Goal: Information Seeking & Learning: Learn about a topic

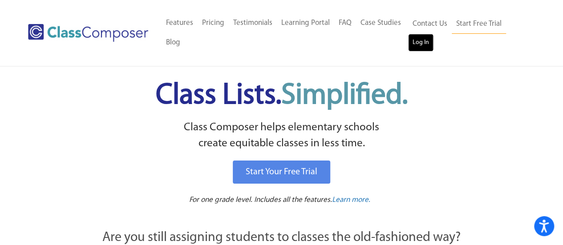
click at [427, 39] on link "Log In" at bounding box center [420, 43] width 25 height 18
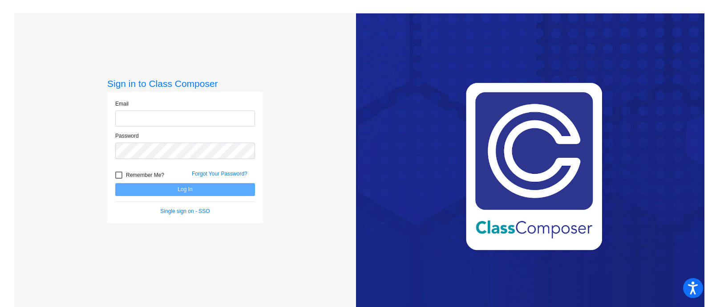
type input "jordan.cockerham@lcps.org"
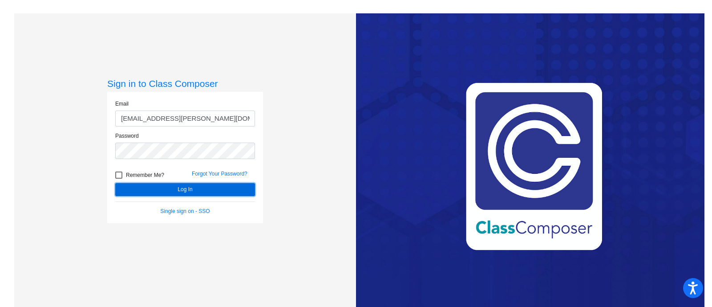
click at [218, 187] on button "Log In" at bounding box center [185, 189] width 140 height 13
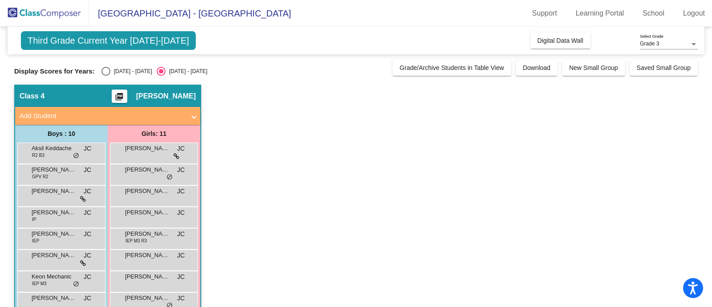
click at [115, 63] on div "Display Scores for Years: 2024 - 2025 2025 - 2026 Grade/Archive Students in Tab…" at bounding box center [356, 68] width 684 height 16
click at [116, 68] on div "2024 - 2025" at bounding box center [131, 71] width 42 height 8
click at [106, 76] on input "2024 - 2025" at bounding box center [105, 76] width 0 height 0
radio input "true"
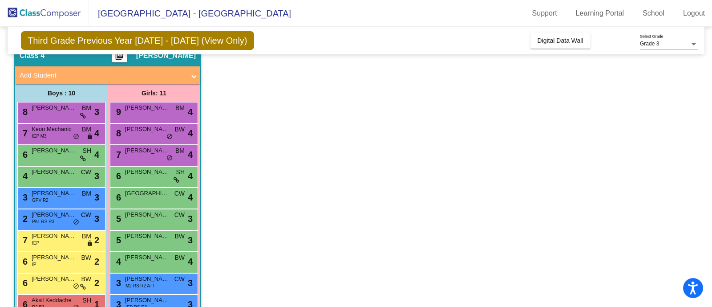
scroll to position [51, 0]
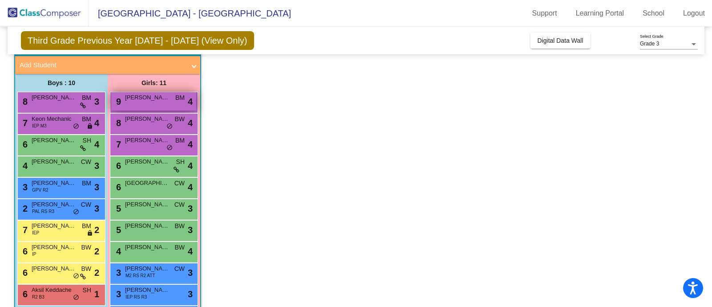
click at [139, 102] on div "9 Anna Catherine Davis BM lock do_not_disturb_alt 4" at bounding box center [153, 101] width 85 height 18
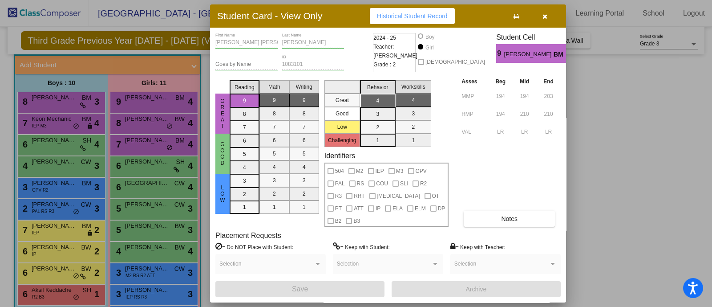
click at [588, 149] on div at bounding box center [356, 153] width 712 height 307
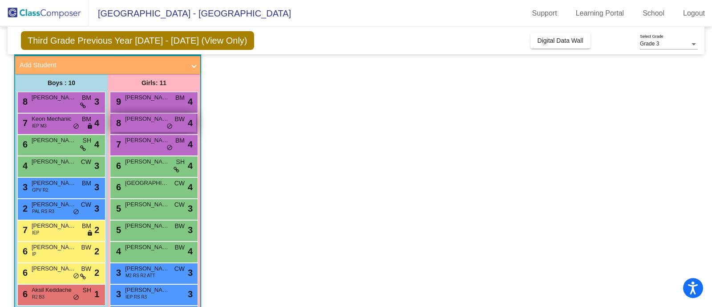
click at [140, 122] on span "Alexandra Hickman" at bounding box center [147, 118] width 45 height 9
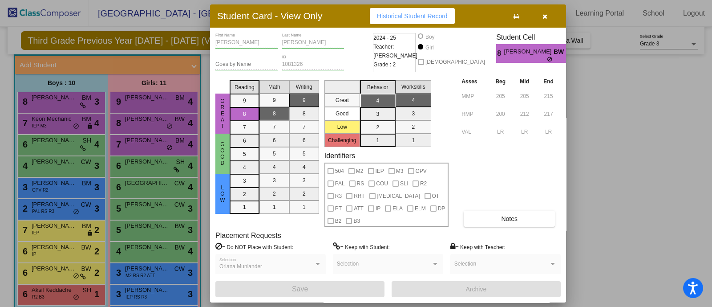
click at [580, 102] on div at bounding box center [356, 153] width 712 height 307
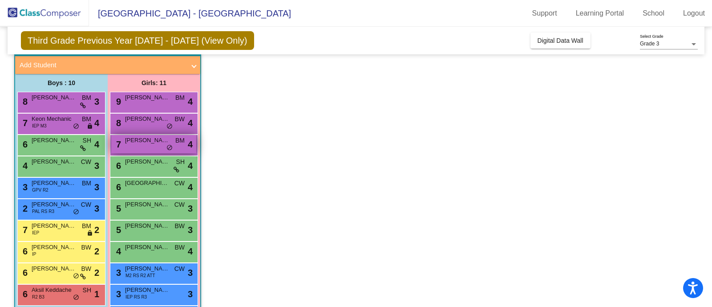
click at [147, 141] on span "Kathrin Harshman" at bounding box center [147, 140] width 45 height 9
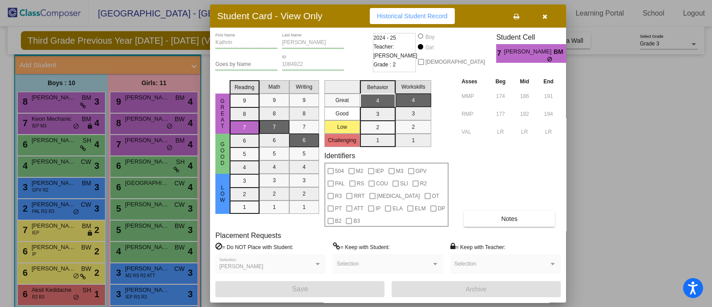
click at [611, 146] on div at bounding box center [356, 153] width 712 height 307
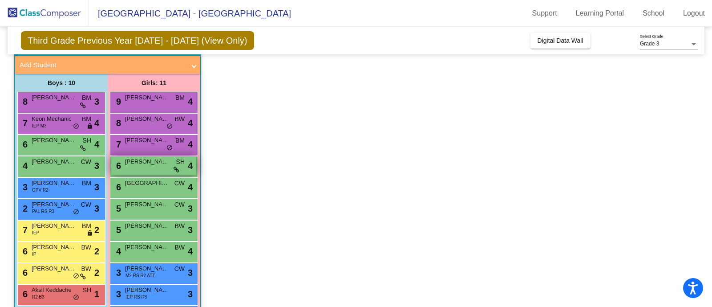
click at [130, 162] on span "Abigail McMaster" at bounding box center [147, 161] width 45 height 9
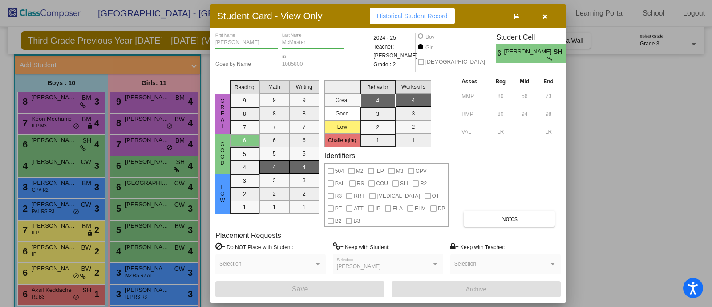
click at [610, 173] on div at bounding box center [356, 153] width 712 height 307
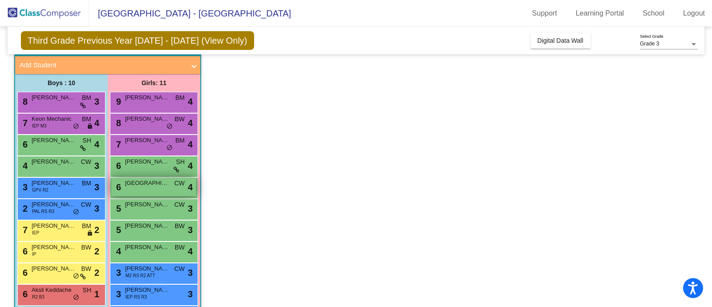
click at [148, 188] on div "6 Zaylia Centerham CW lock do_not_disturb_alt 4" at bounding box center [153, 187] width 85 height 18
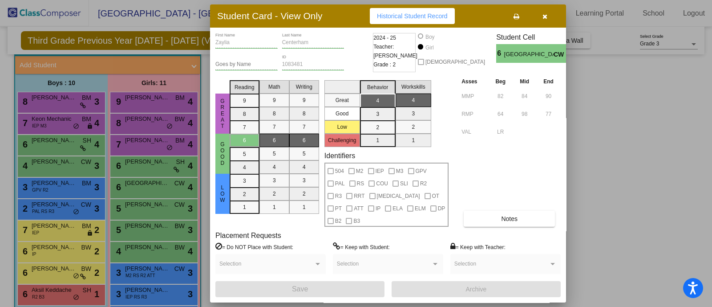
click at [582, 137] on div at bounding box center [356, 153] width 712 height 307
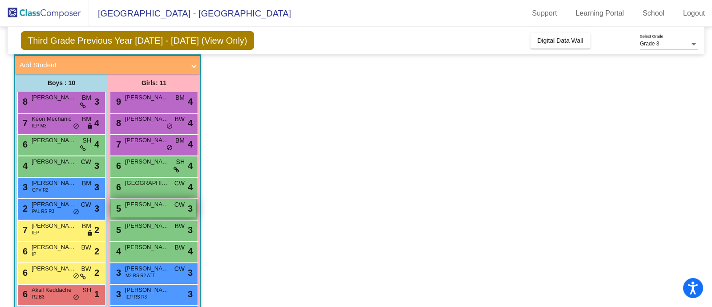
click at [149, 211] on div "5 Della Stiles CW lock do_not_disturb_alt 3" at bounding box center [153, 208] width 85 height 18
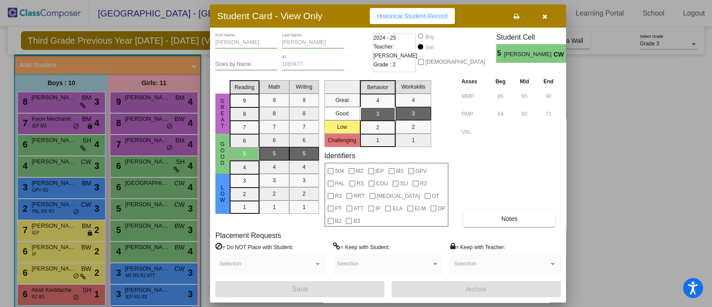
click at [605, 160] on div at bounding box center [356, 153] width 712 height 307
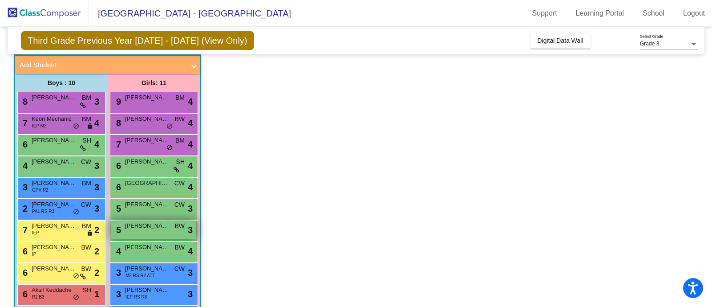
click at [148, 227] on span "Gabriella Stone" at bounding box center [147, 225] width 45 height 9
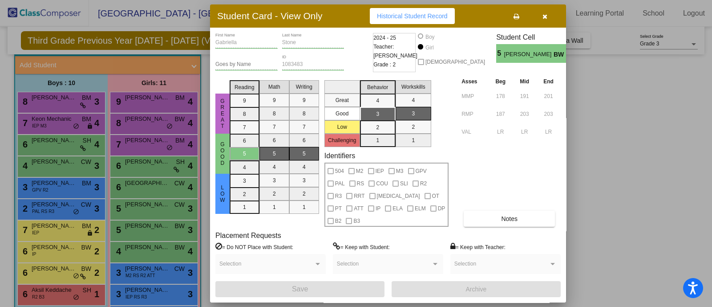
click at [624, 154] on div at bounding box center [356, 153] width 712 height 307
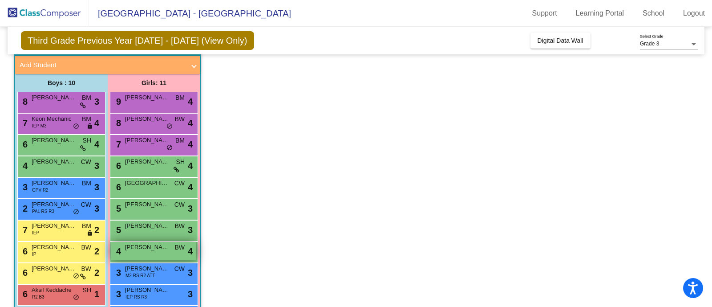
click at [144, 252] on div "4 Angelina Maria BW lock do_not_disturb_alt 4" at bounding box center [153, 251] width 85 height 18
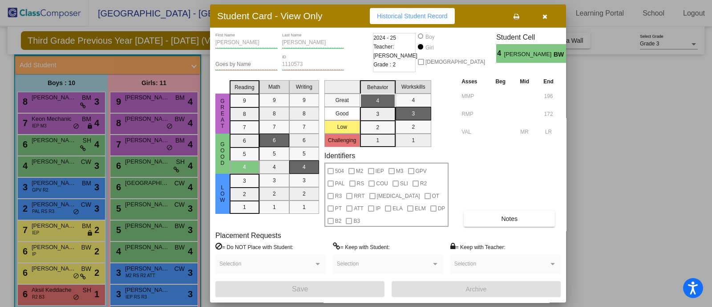
click at [598, 123] on div at bounding box center [356, 153] width 712 height 307
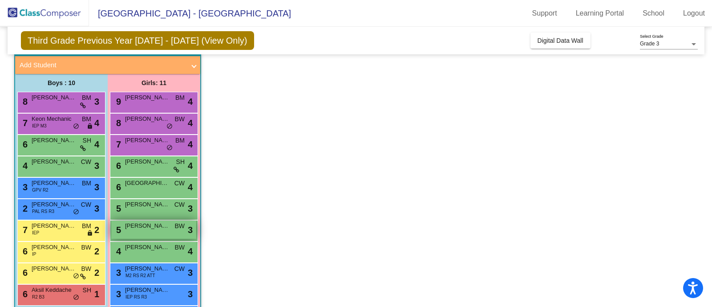
click at [154, 227] on span "Gabriella Stone" at bounding box center [147, 225] width 45 height 9
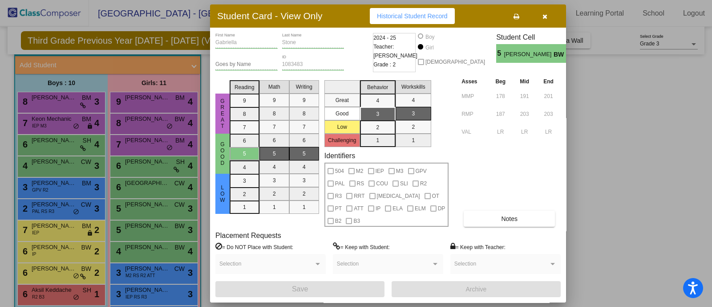
click at [609, 122] on div at bounding box center [356, 153] width 712 height 307
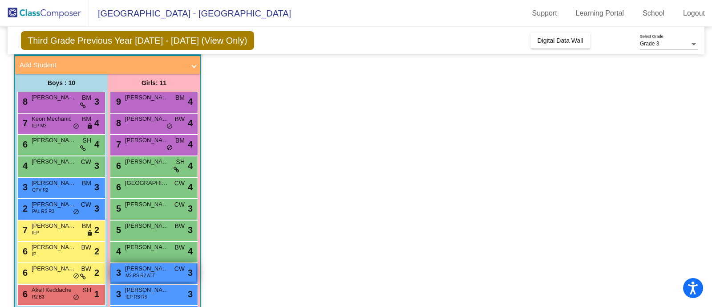
click at [145, 266] on span "Kylie Kimmel" at bounding box center [147, 268] width 45 height 9
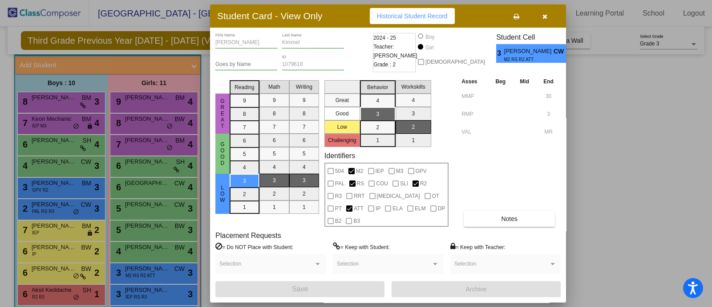
click at [610, 128] on div at bounding box center [356, 153] width 712 height 307
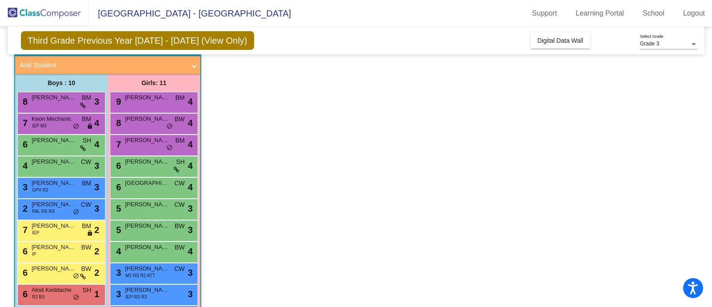
scroll to position [85, 0]
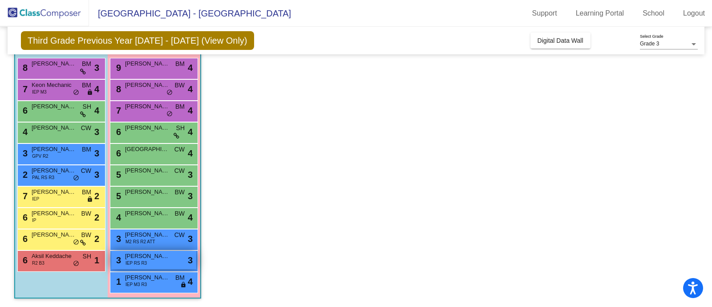
click at [154, 265] on div "3 Sophia Cooper IEP RS R3 lock do_not_disturb_alt 3" at bounding box center [153, 260] width 85 height 18
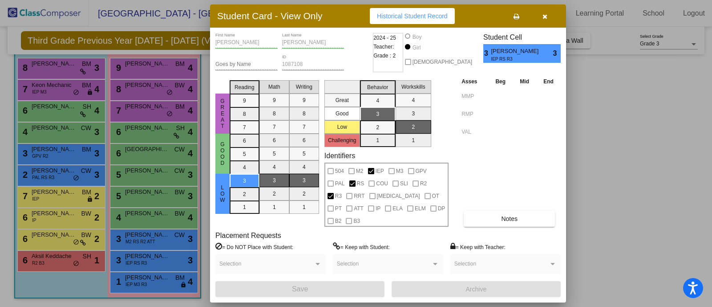
click at [642, 135] on div at bounding box center [356, 153] width 712 height 307
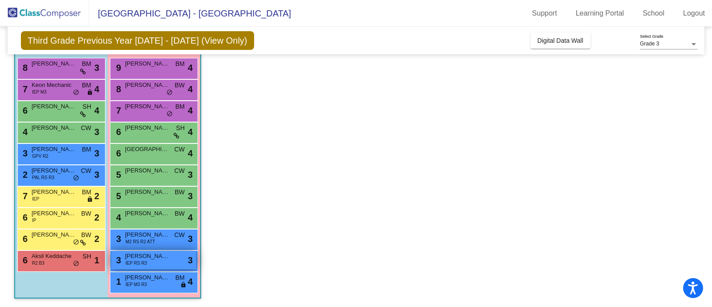
click at [142, 262] on span "IEP RS R3" at bounding box center [136, 262] width 21 height 7
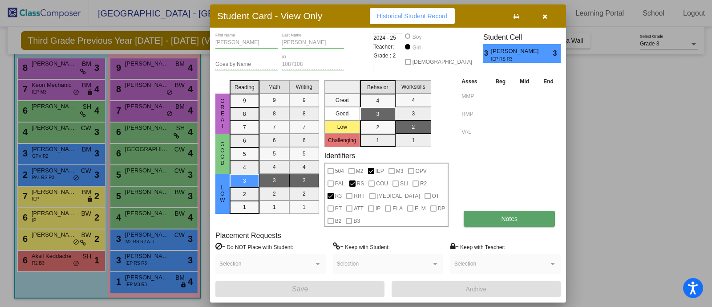
click at [524, 211] on button "Notes" at bounding box center [509, 219] width 91 height 16
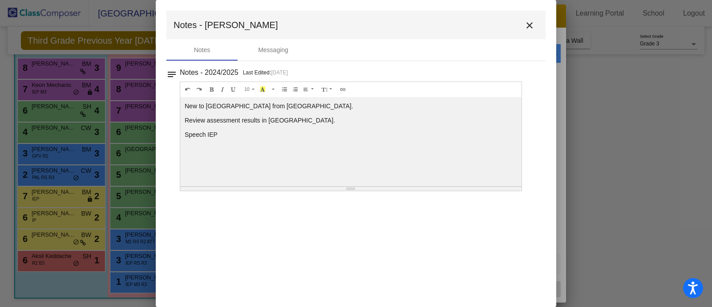
click at [535, 24] on mat-icon "close" at bounding box center [529, 25] width 11 height 11
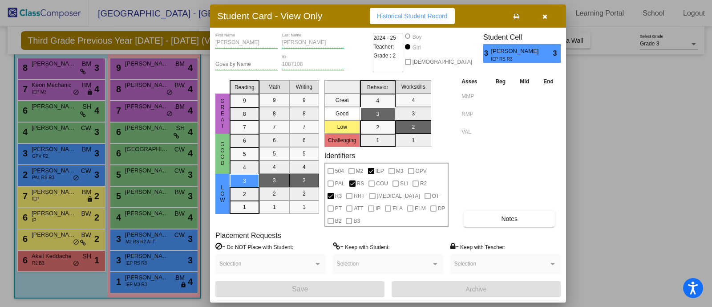
click at [551, 24] on button "button" at bounding box center [545, 16] width 28 height 16
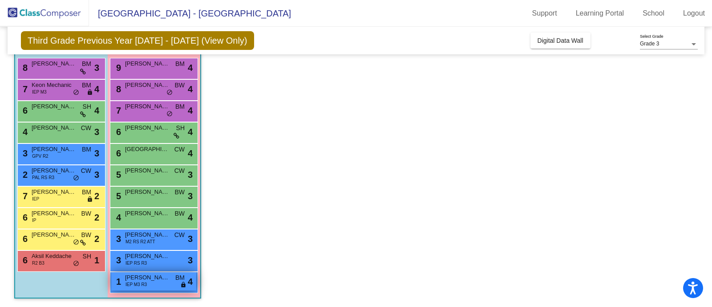
click at [141, 281] on span "IEP M3 R3" at bounding box center [136, 284] width 21 height 7
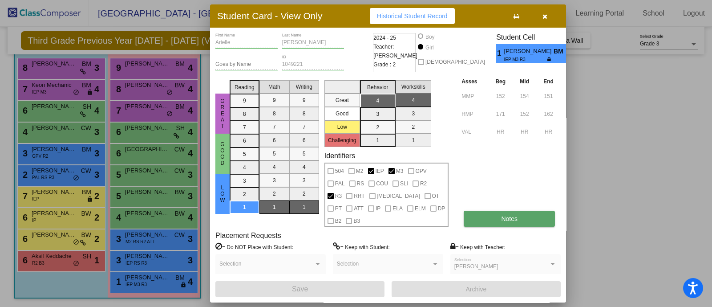
click at [535, 216] on button "Notes" at bounding box center [509, 219] width 91 height 16
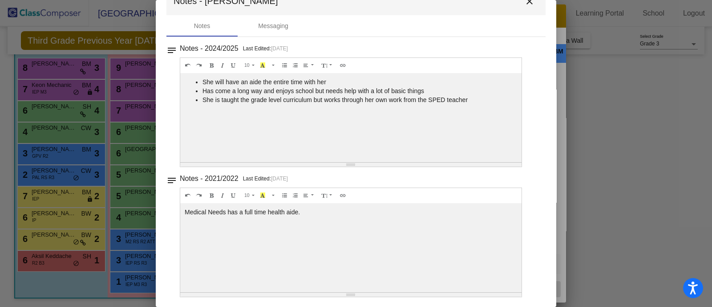
scroll to position [0, 0]
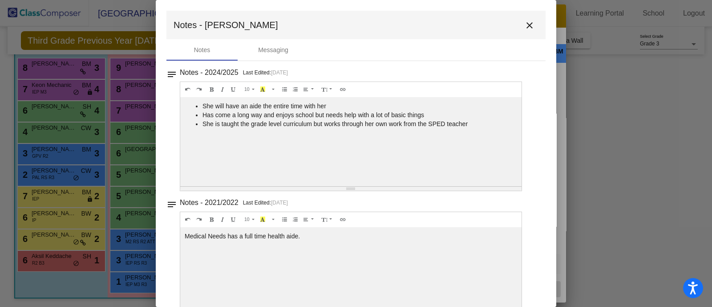
click at [525, 22] on mat-icon "close" at bounding box center [529, 25] width 11 height 11
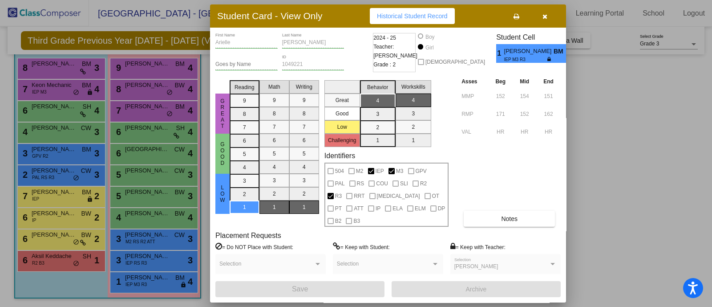
click at [545, 20] on icon "button" at bounding box center [545, 16] width 5 height 6
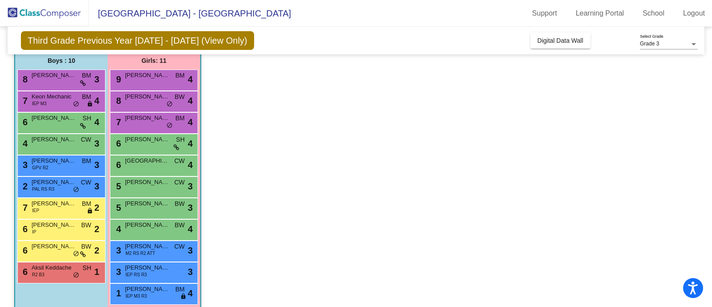
scroll to position [85, 0]
